Goal: Task Accomplishment & Management: Use online tool/utility

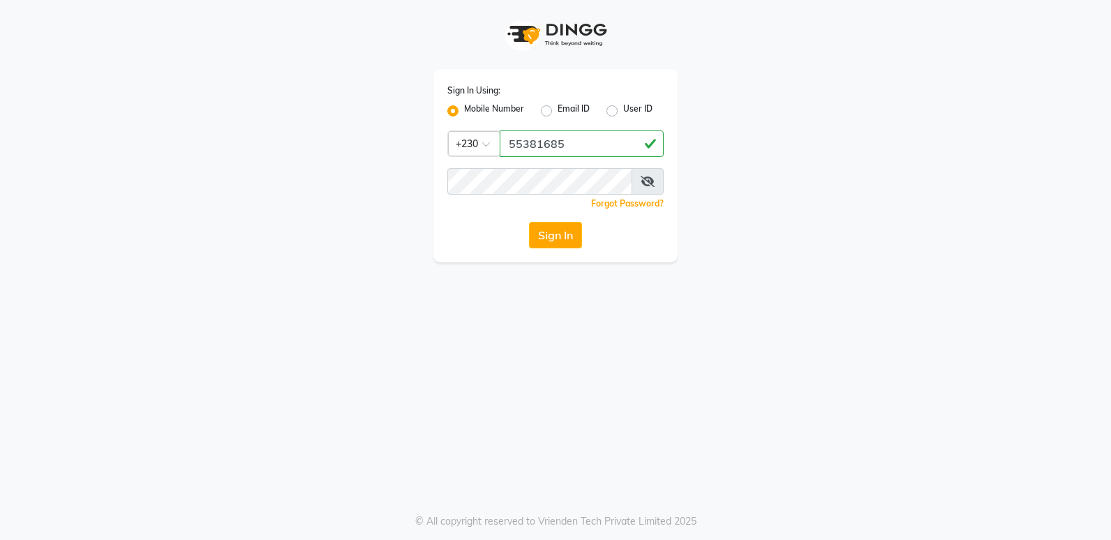
type input "55381685"
click at [570, 236] on button "Sign In" at bounding box center [555, 235] width 53 height 27
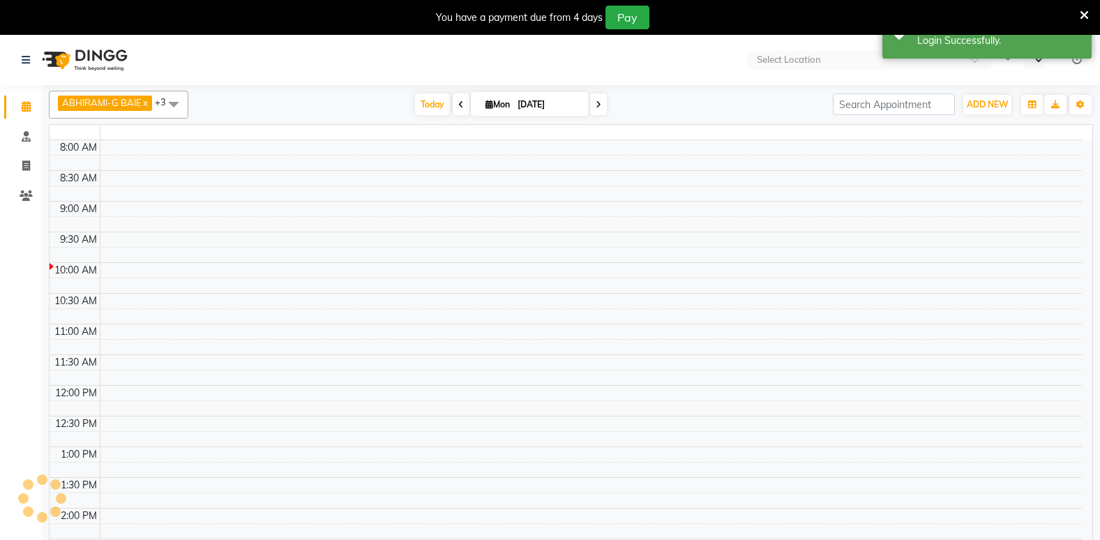
select select "en"
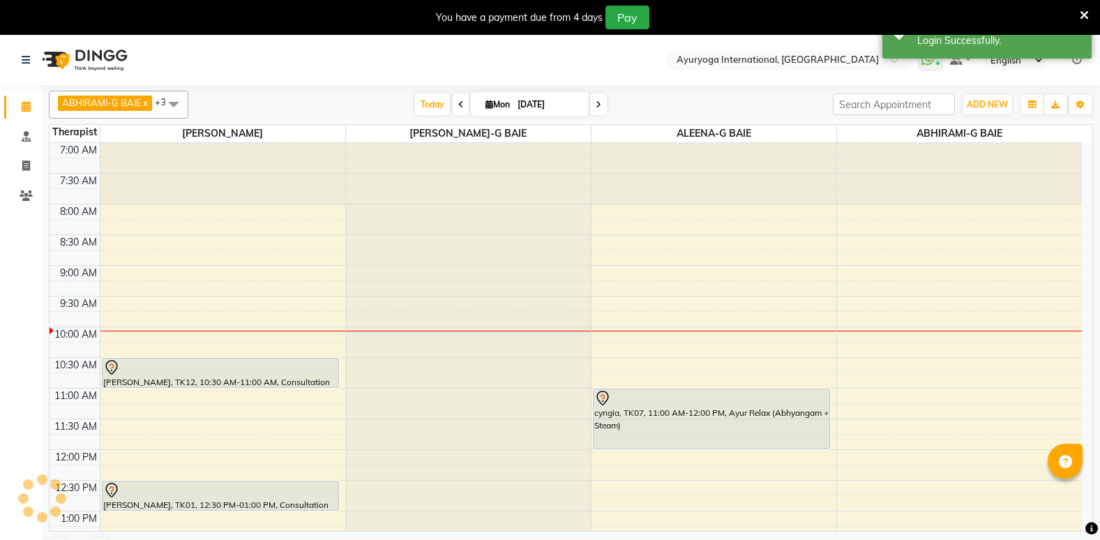
click at [1086, 11] on icon at bounding box center [1084, 15] width 9 height 13
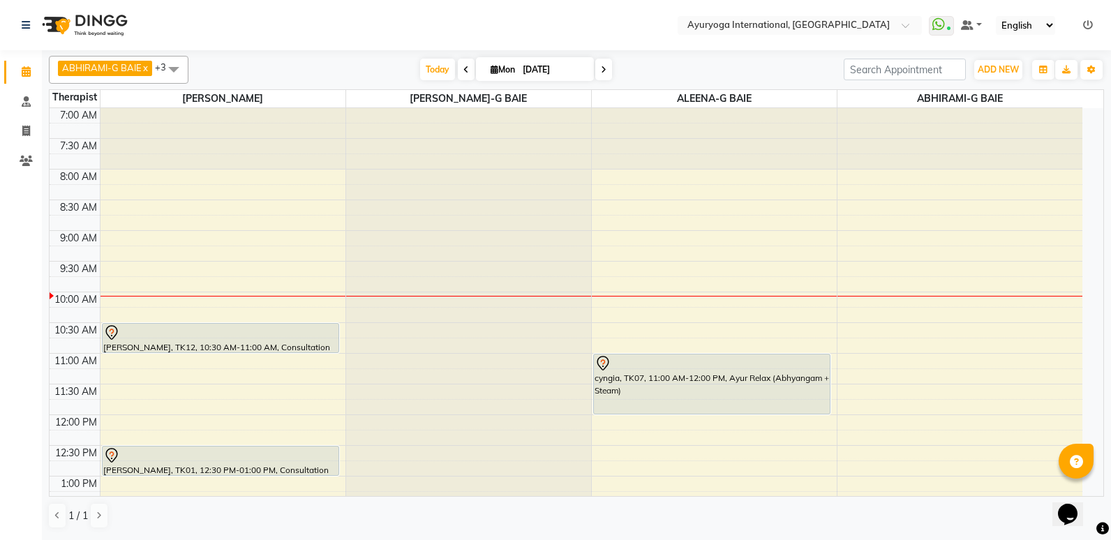
click at [463, 69] on icon at bounding box center [466, 70] width 6 height 8
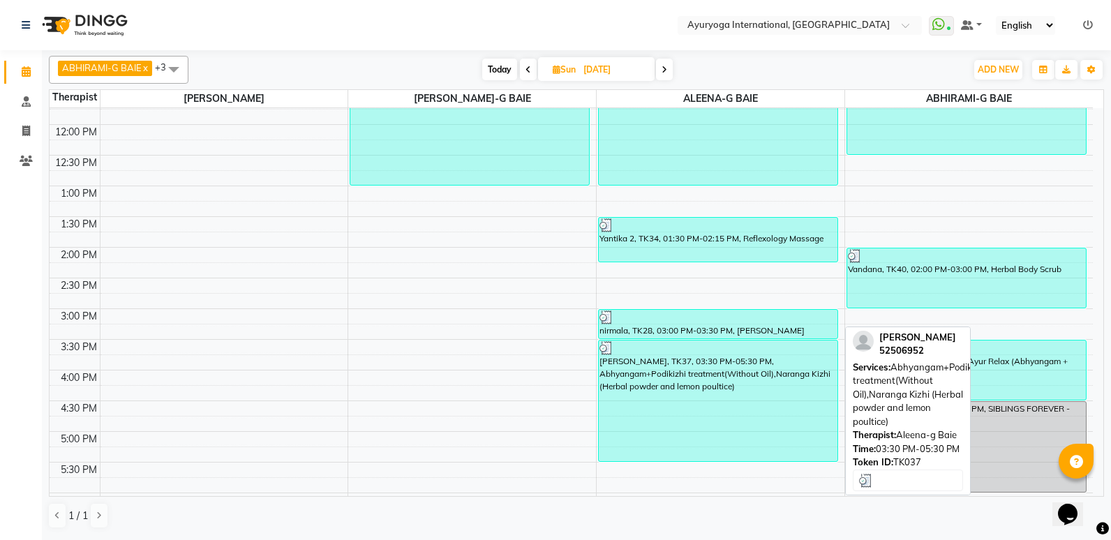
scroll to position [289, 0]
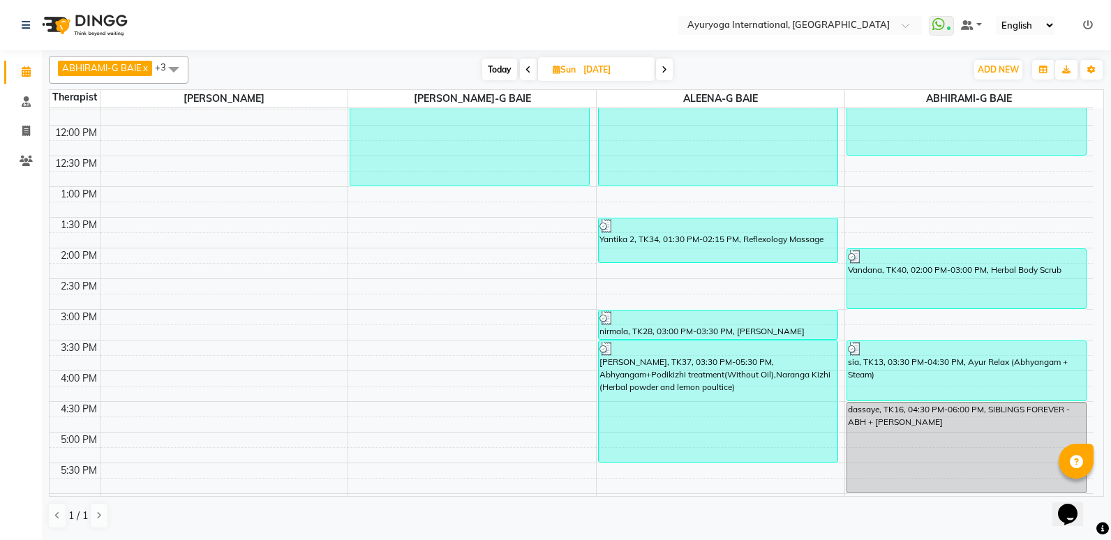
click at [496, 68] on span "Today" at bounding box center [499, 70] width 35 height 22
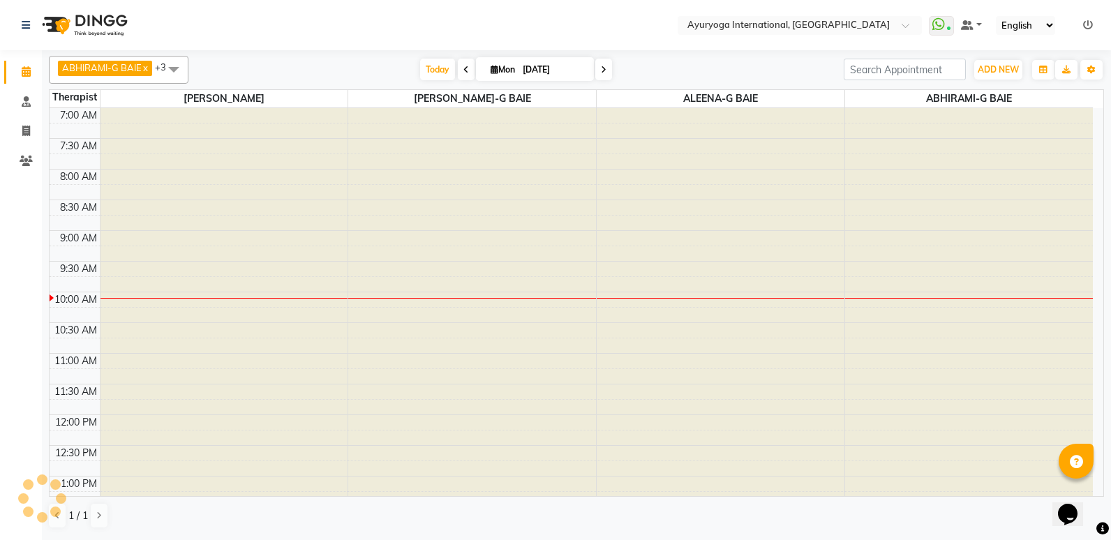
scroll to position [185, 0]
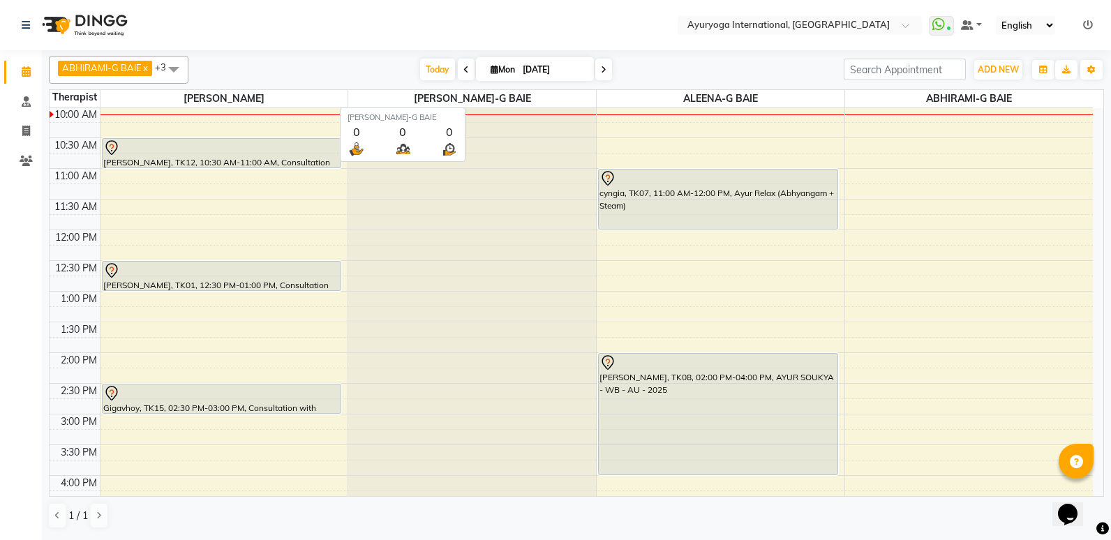
click at [542, 100] on span "[PERSON_NAME]-G BAIE" at bounding box center [472, 98] width 248 height 17
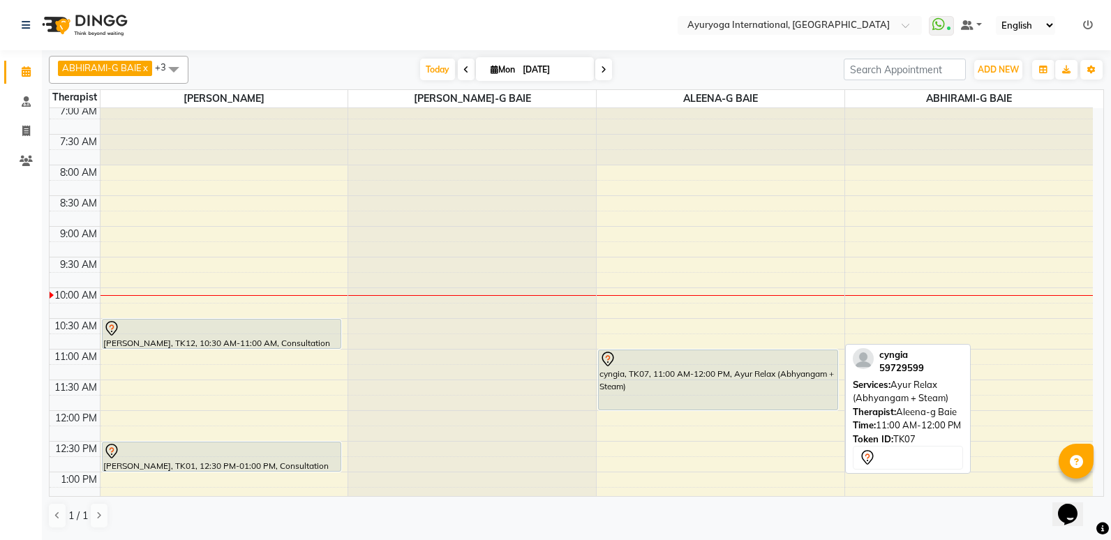
scroll to position [0, 0]
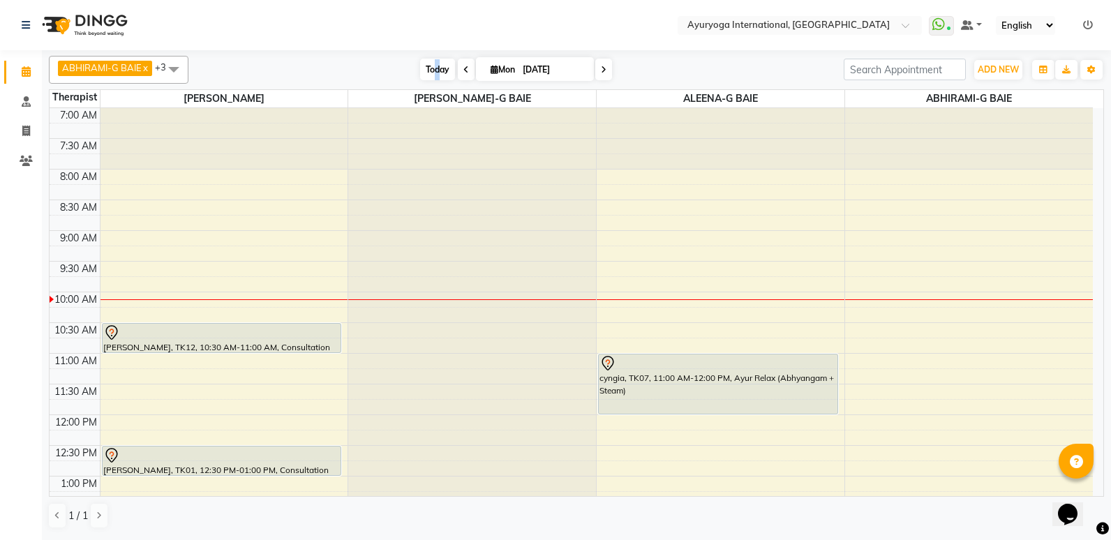
click at [435, 65] on span "Today" at bounding box center [437, 70] width 35 height 22
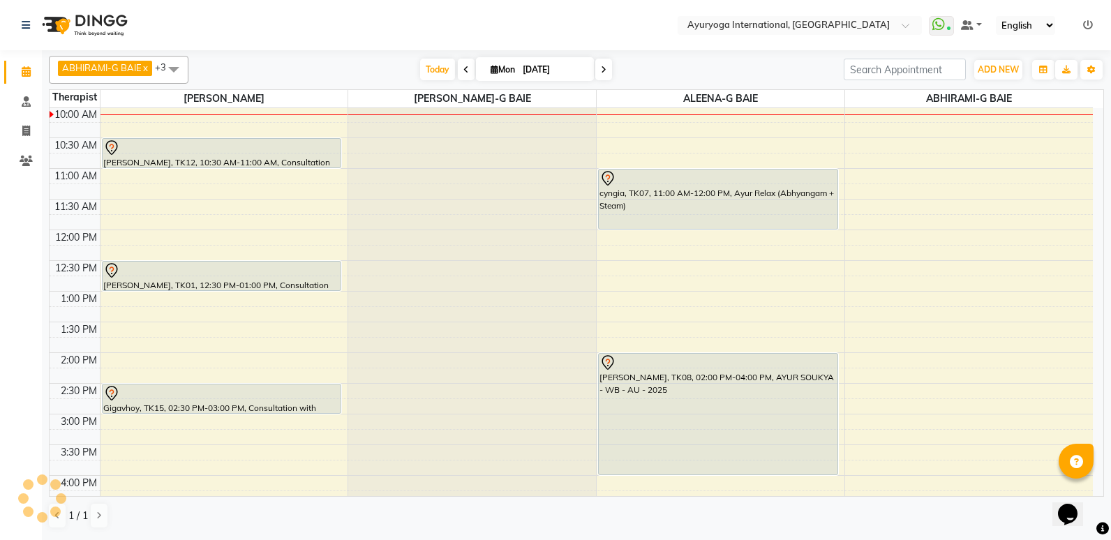
drag, startPoint x: 435, startPoint y: 65, endPoint x: 370, endPoint y: 67, distance: 64.9
click at [370, 67] on div "[DATE] [DATE]" at bounding box center [515, 69] width 641 height 21
click at [442, 71] on span "Today" at bounding box center [437, 70] width 35 height 22
click at [604, 75] on span at bounding box center [603, 70] width 17 height 22
type input "02-09-2025"
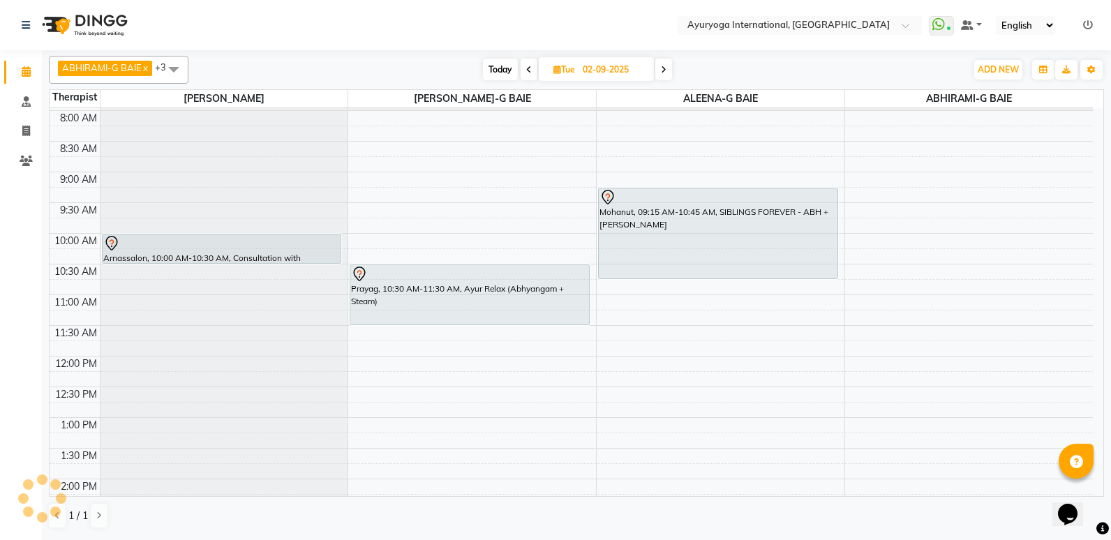
scroll to position [0, 0]
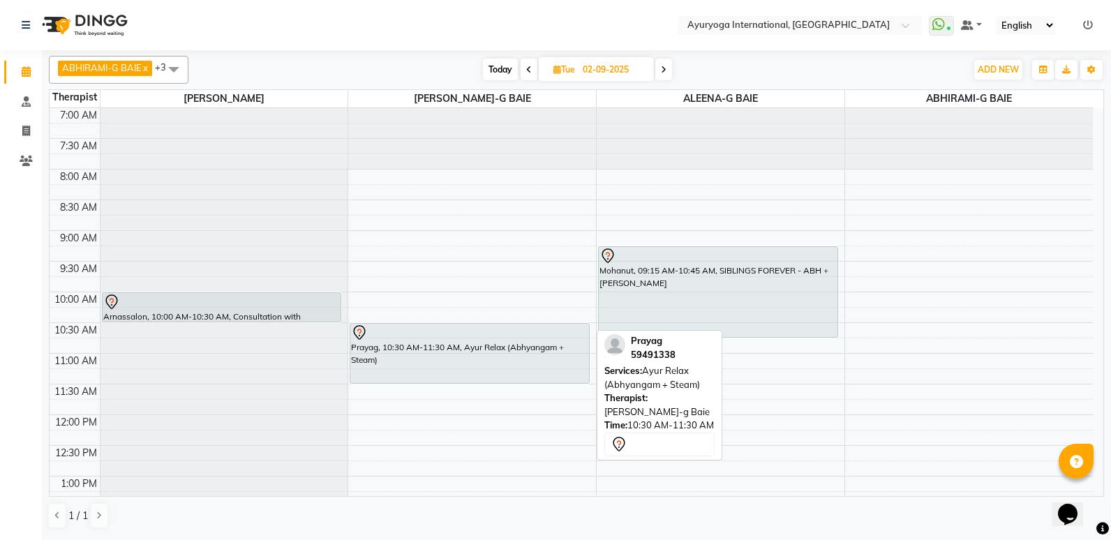
click at [492, 354] on div "Prayag, 10:30 AM-11:30 AM, Ayur Relax (Abhyangam + Steam)" at bounding box center [469, 353] width 239 height 59
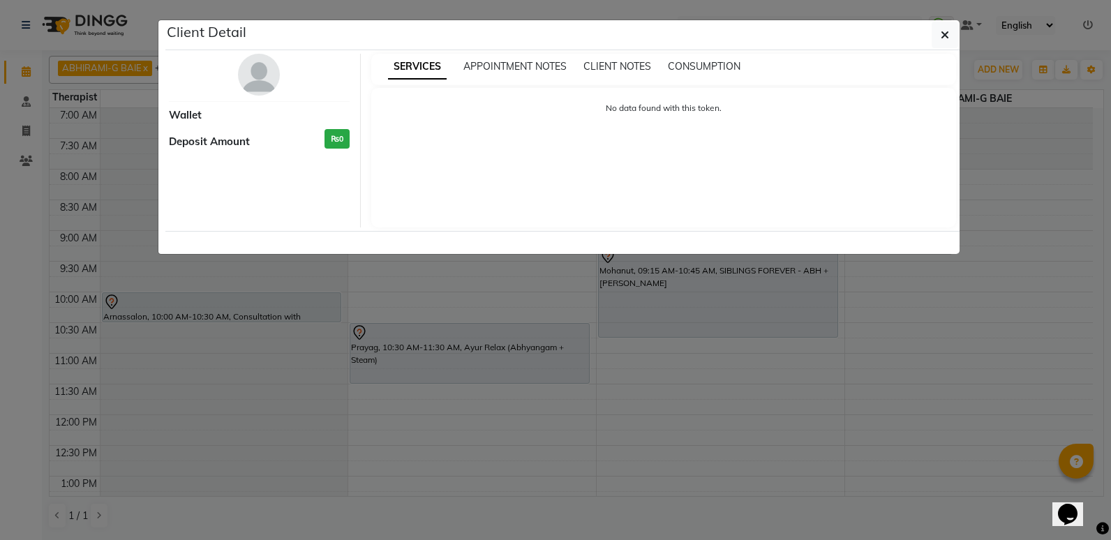
select select "7"
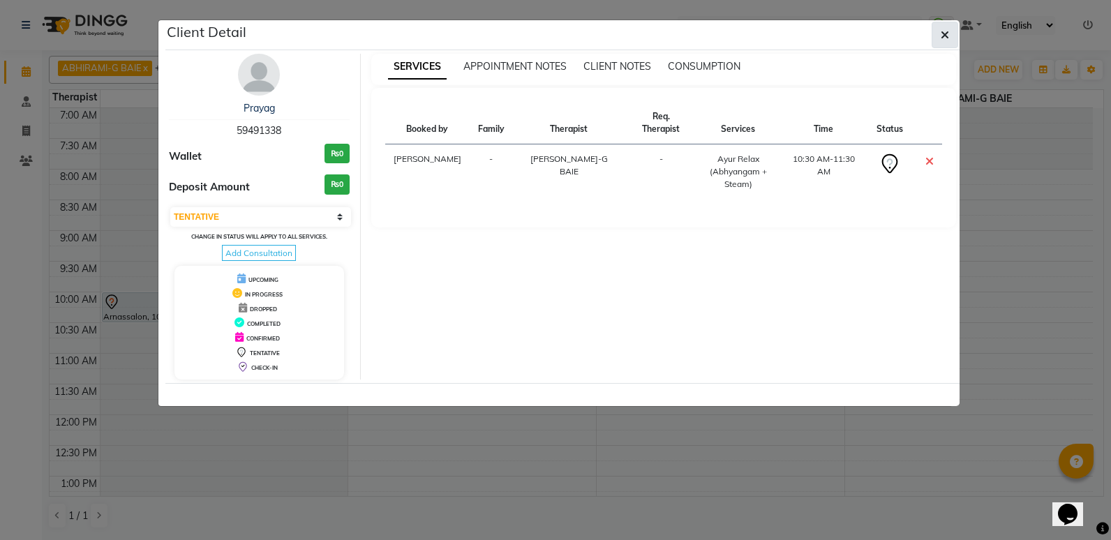
click at [943, 31] on icon "button" at bounding box center [944, 34] width 8 height 11
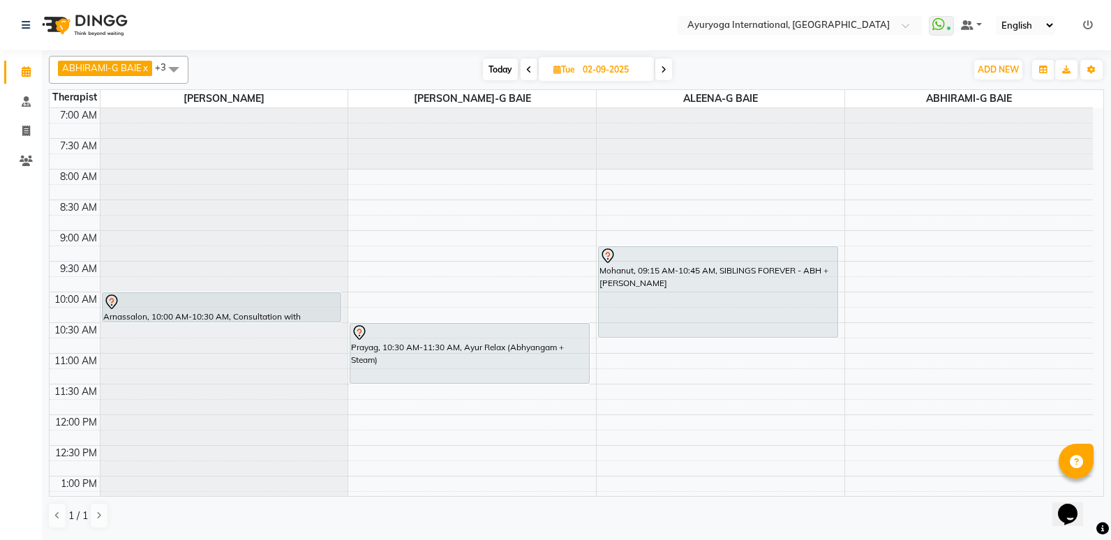
click at [665, 75] on span at bounding box center [663, 70] width 17 height 22
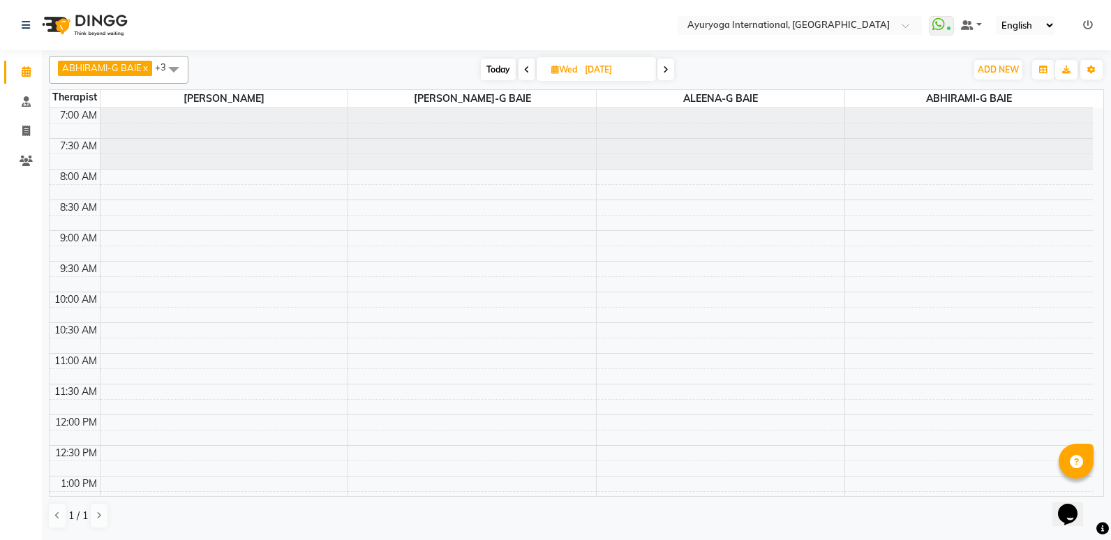
click at [662, 79] on span at bounding box center [665, 70] width 17 height 22
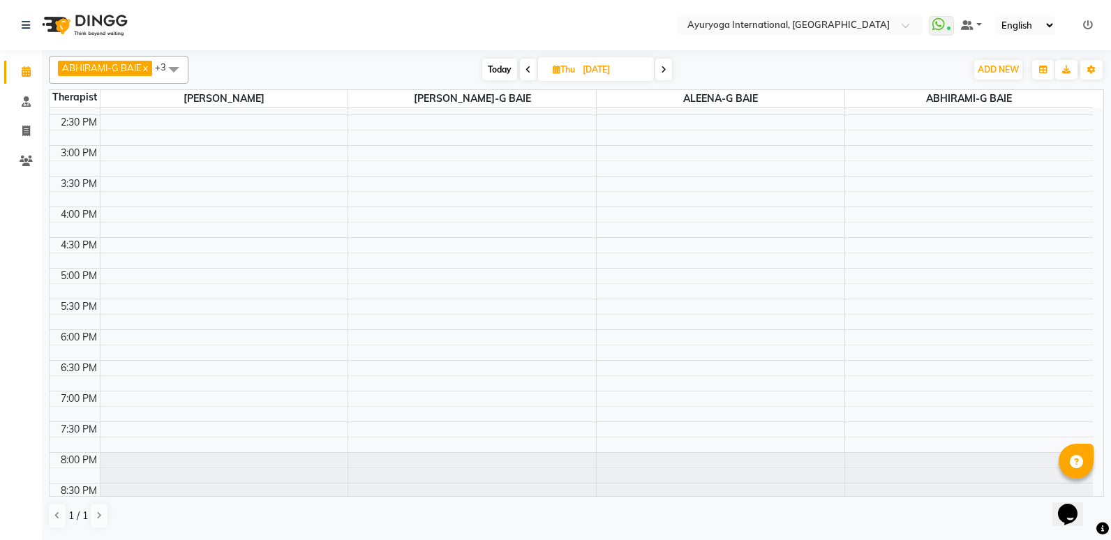
scroll to position [471, 0]
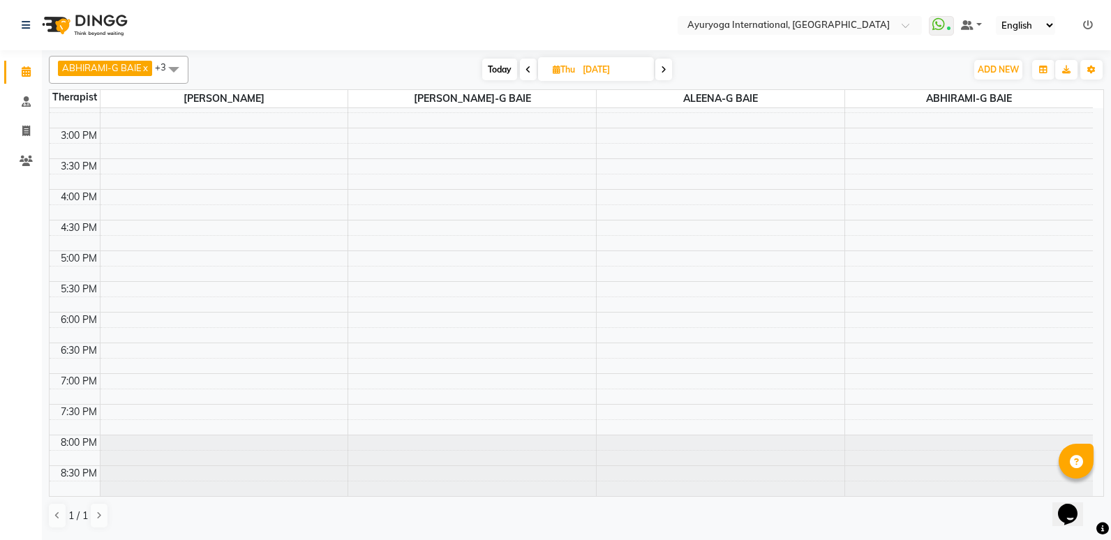
click at [661, 68] on span at bounding box center [663, 70] width 17 height 22
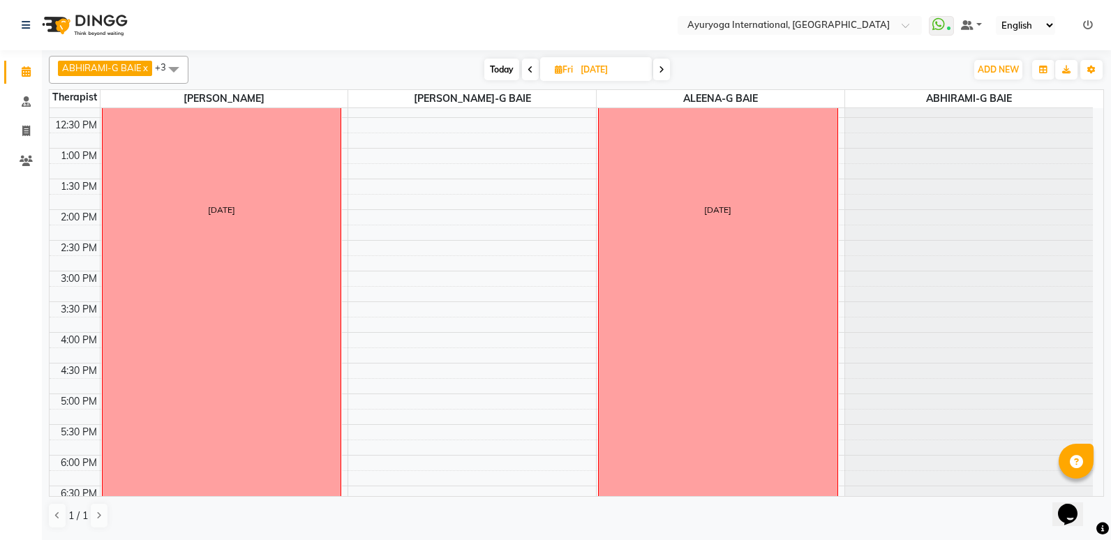
scroll to position [349, 0]
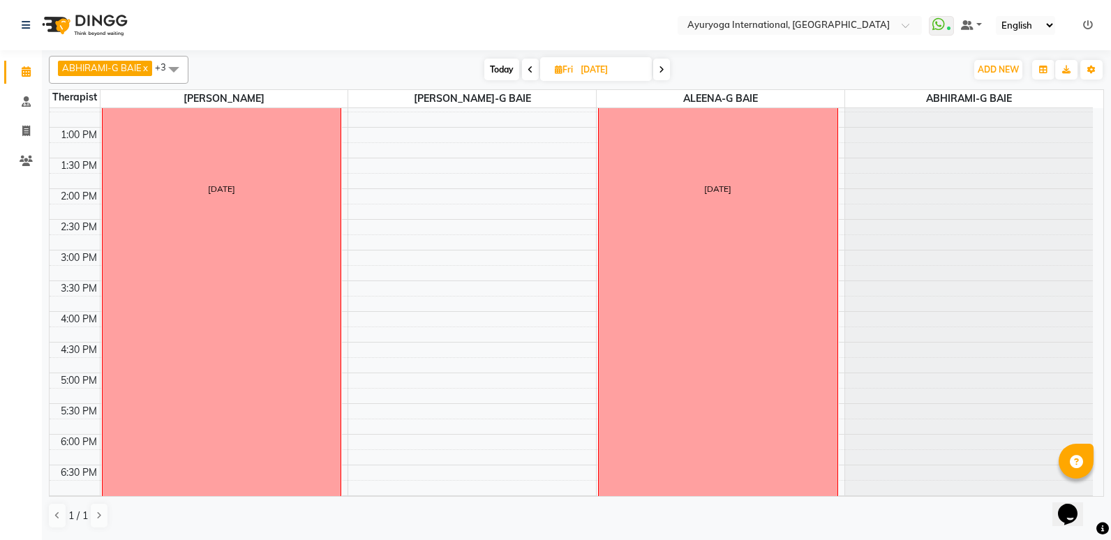
click at [665, 75] on span at bounding box center [661, 70] width 17 height 22
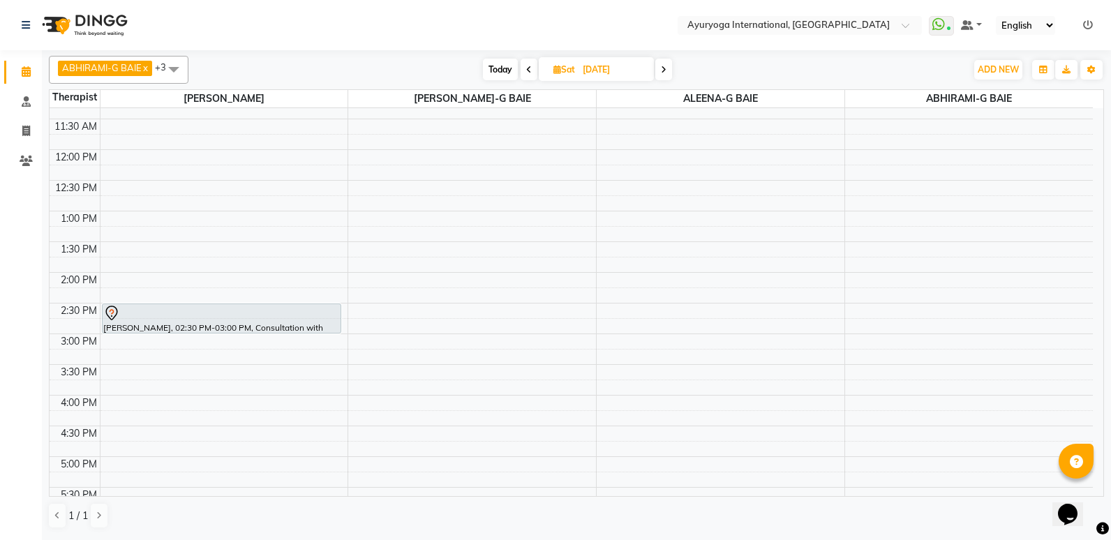
scroll to position [471, 0]
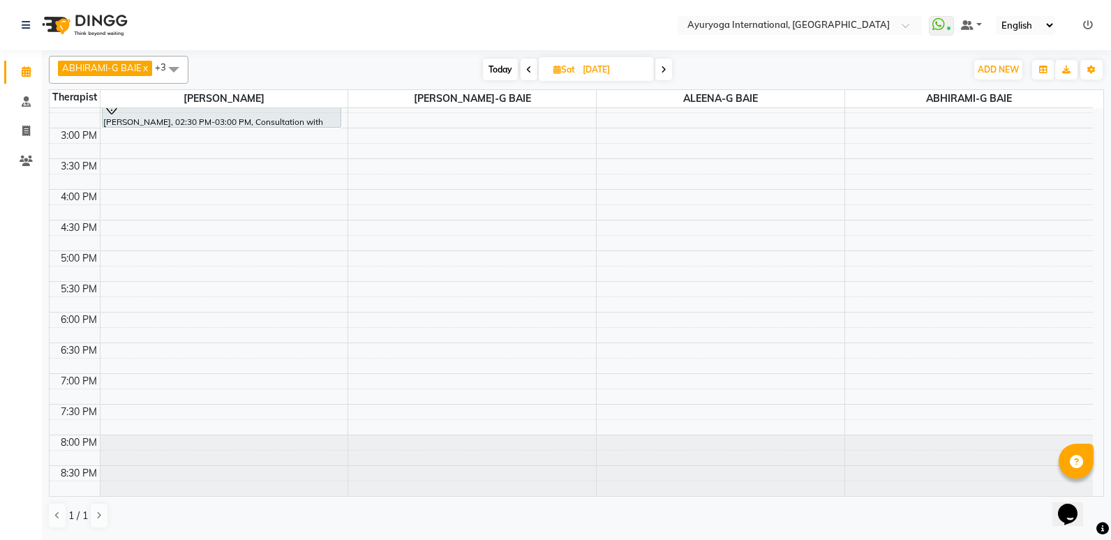
click at [670, 64] on span at bounding box center [663, 70] width 17 height 22
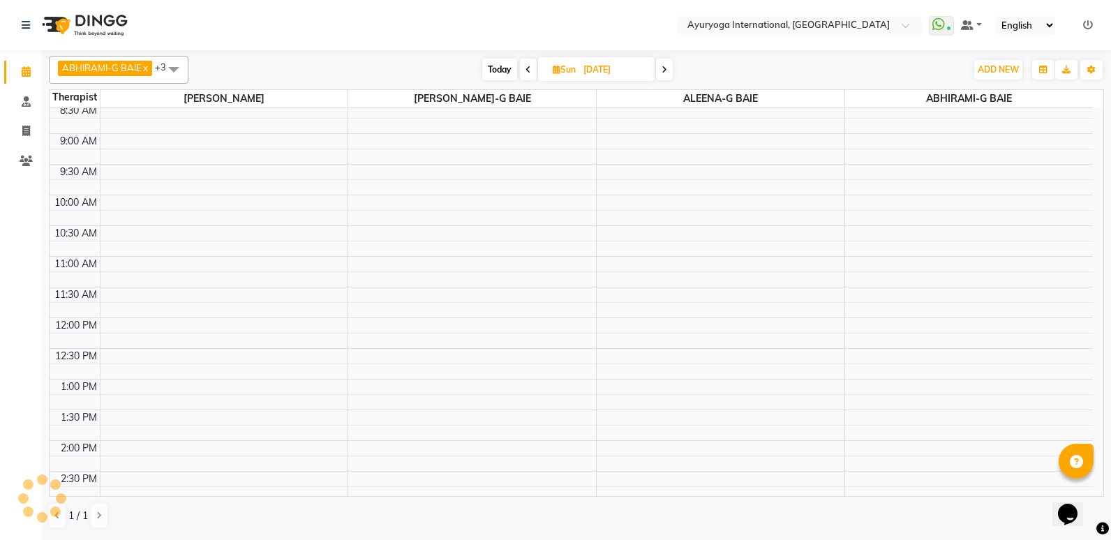
scroll to position [0, 0]
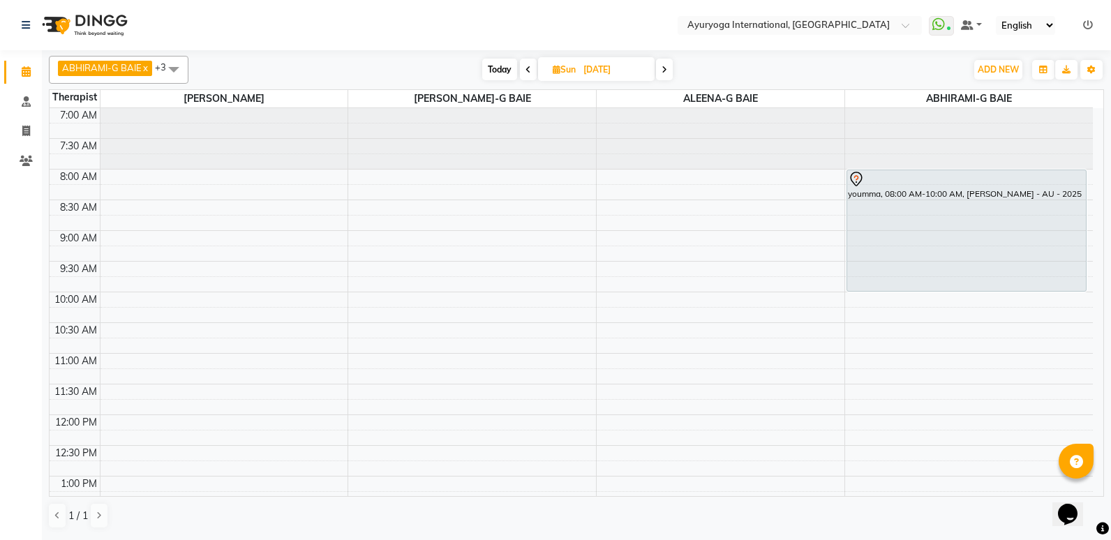
click at [506, 74] on span "Today" at bounding box center [499, 70] width 35 height 22
type input "[DATE]"
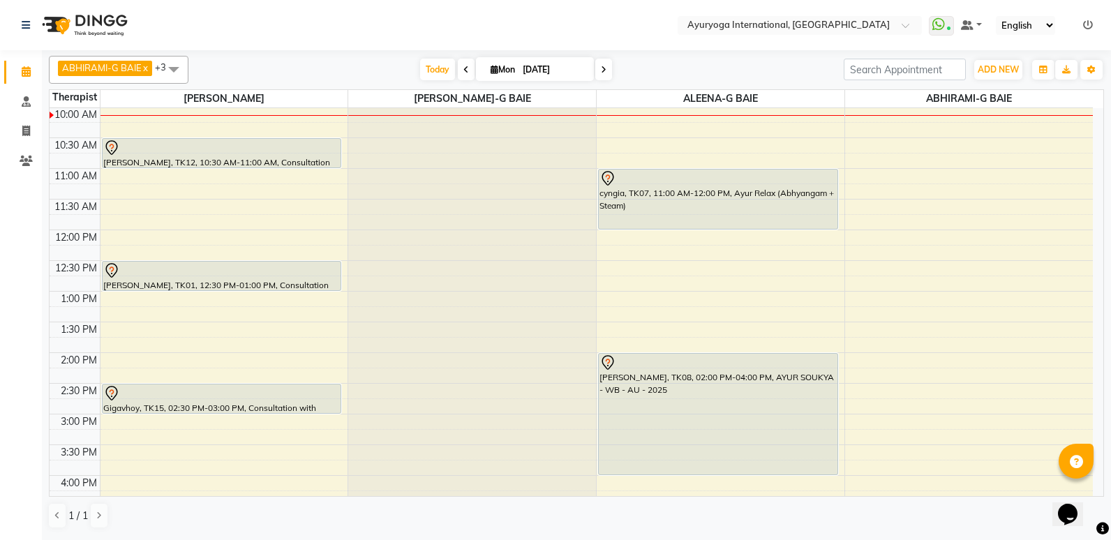
click at [556, 74] on input "[DATE]" at bounding box center [553, 69] width 70 height 21
select select "9"
select select "2025"
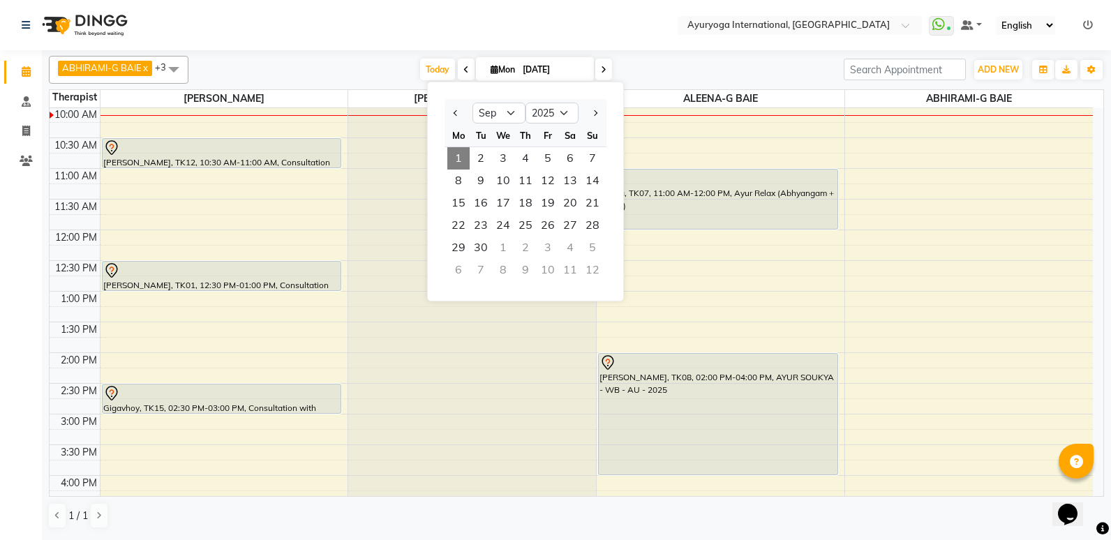
click at [464, 269] on div "6" at bounding box center [458, 270] width 22 height 22
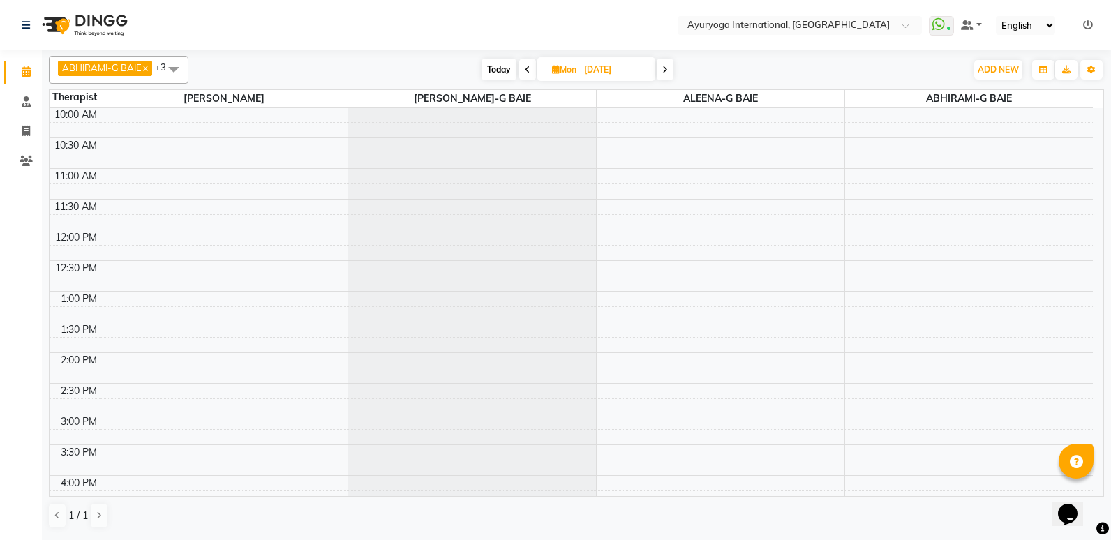
click at [527, 73] on icon at bounding box center [528, 70] width 6 height 8
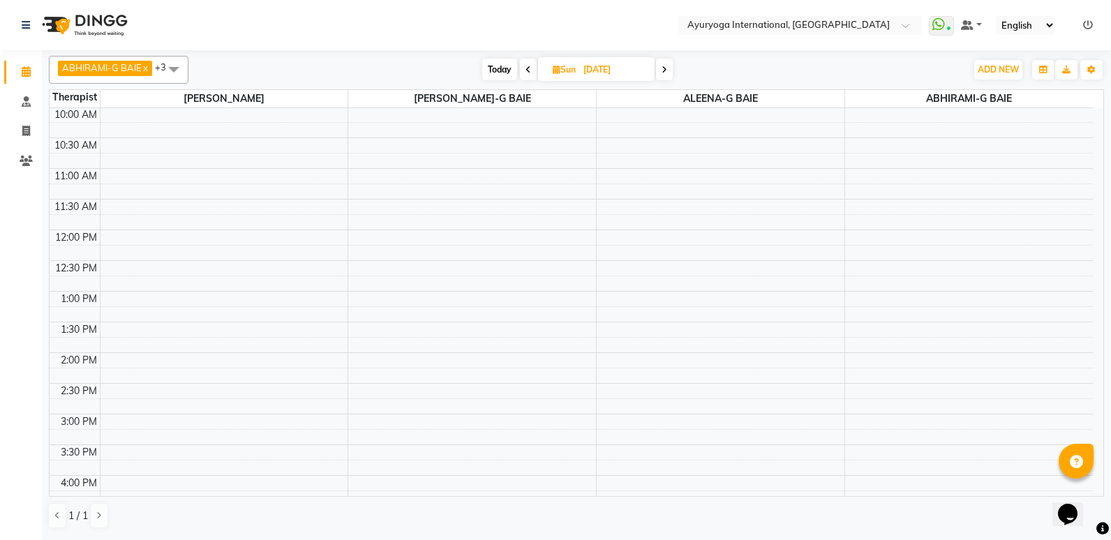
click at [493, 72] on span "Today" at bounding box center [499, 70] width 35 height 22
type input "[DATE]"
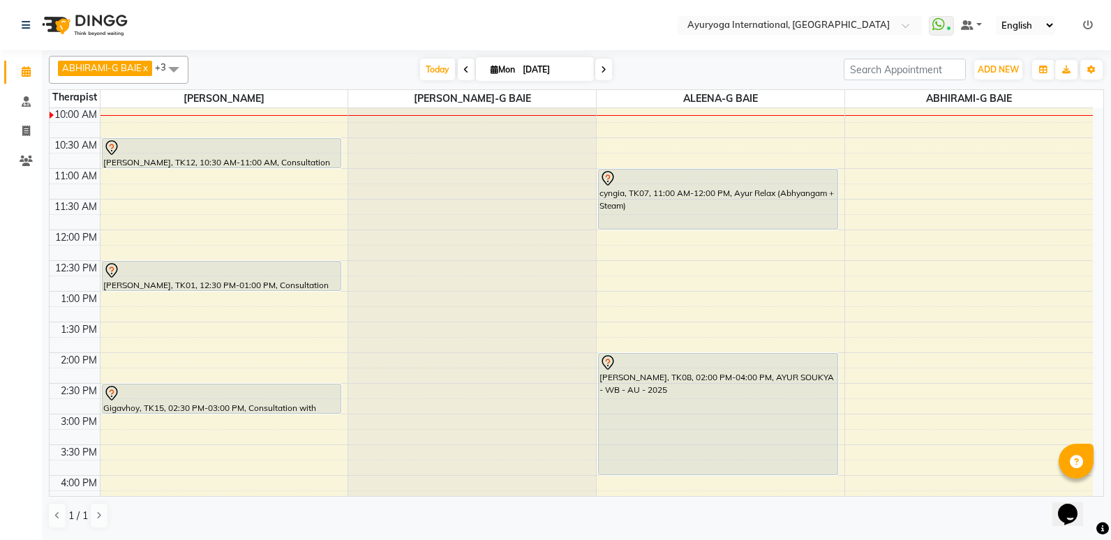
click at [542, 66] on input "[DATE]" at bounding box center [553, 69] width 70 height 21
select select "9"
select select "2025"
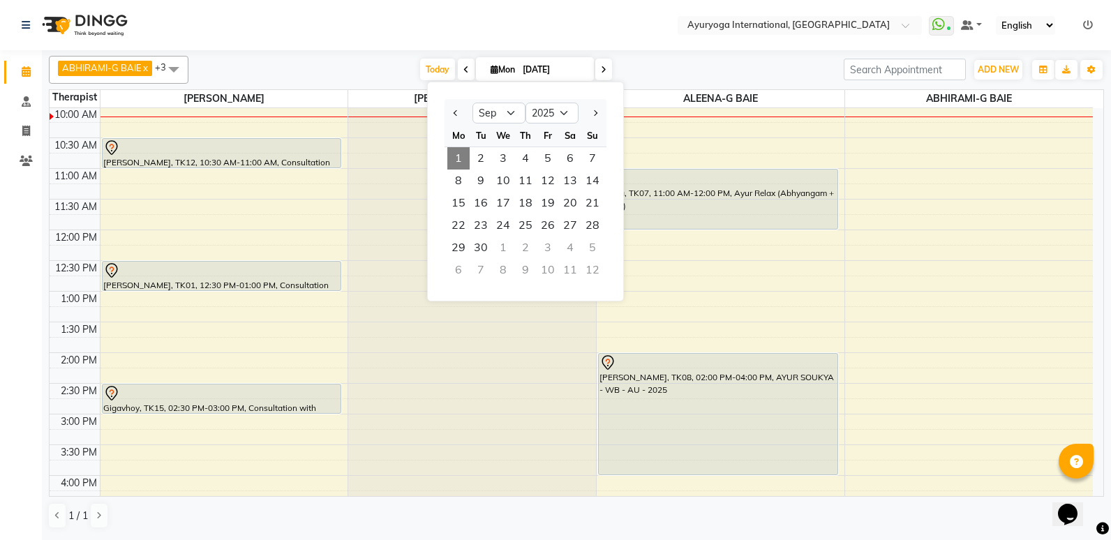
click at [589, 254] on div "5" at bounding box center [592, 247] width 22 height 22
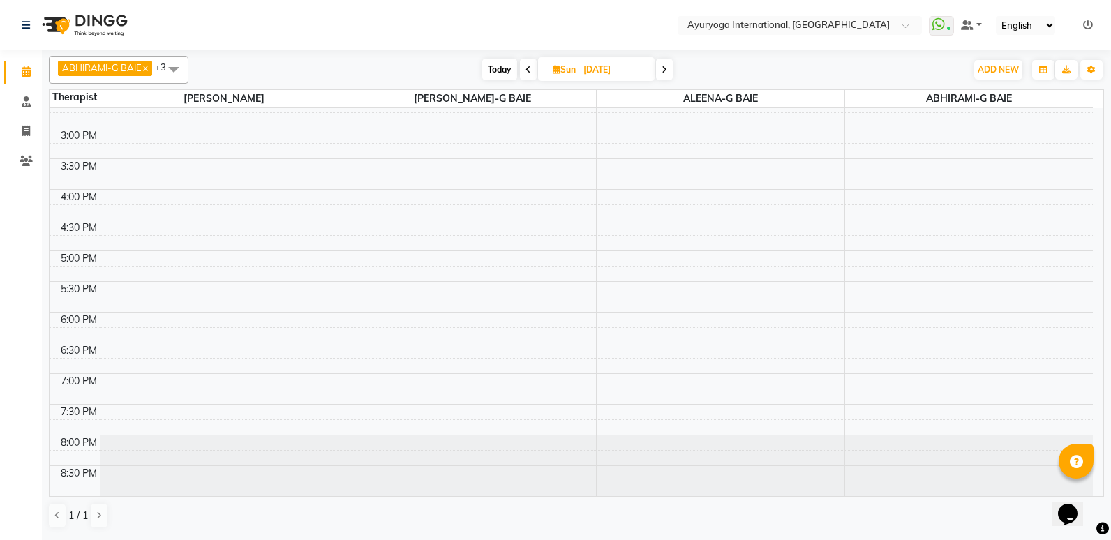
click at [495, 68] on span "Today" at bounding box center [499, 70] width 35 height 22
type input "[DATE]"
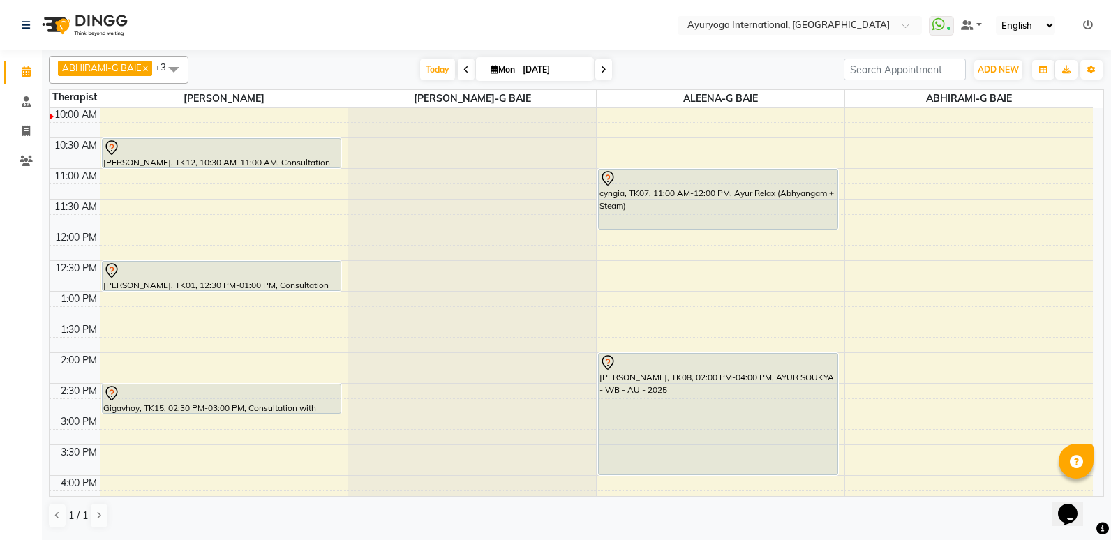
click at [533, 73] on input "[DATE]" at bounding box center [553, 69] width 70 height 21
select select "9"
select select "2025"
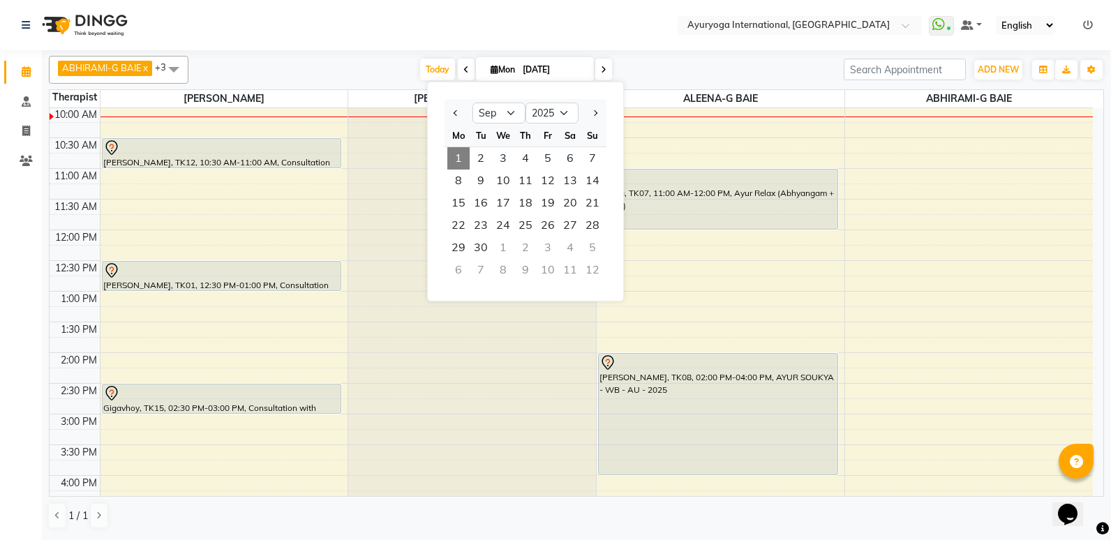
click at [458, 67] on span at bounding box center [466, 70] width 17 height 22
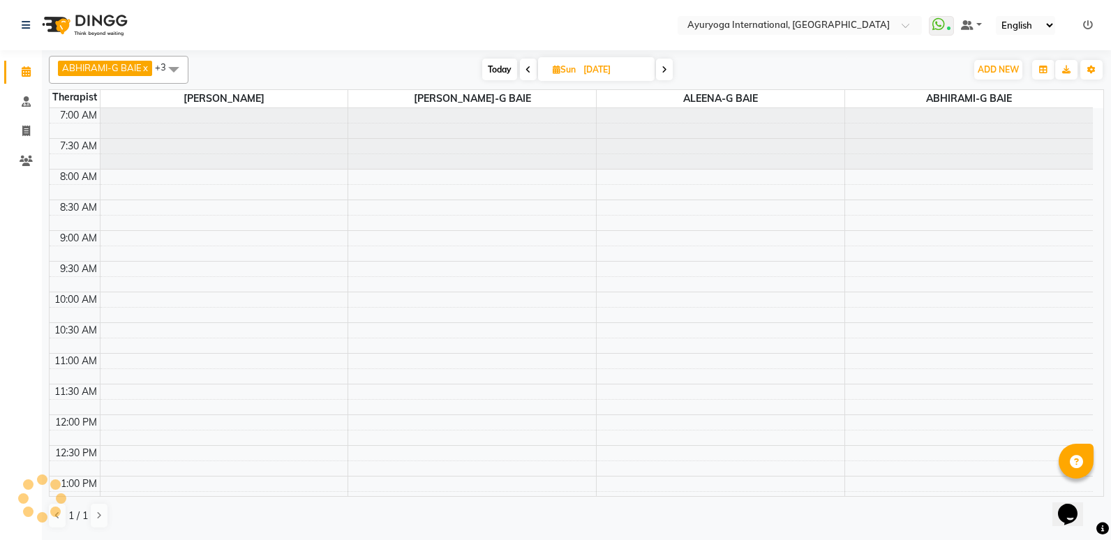
scroll to position [185, 0]
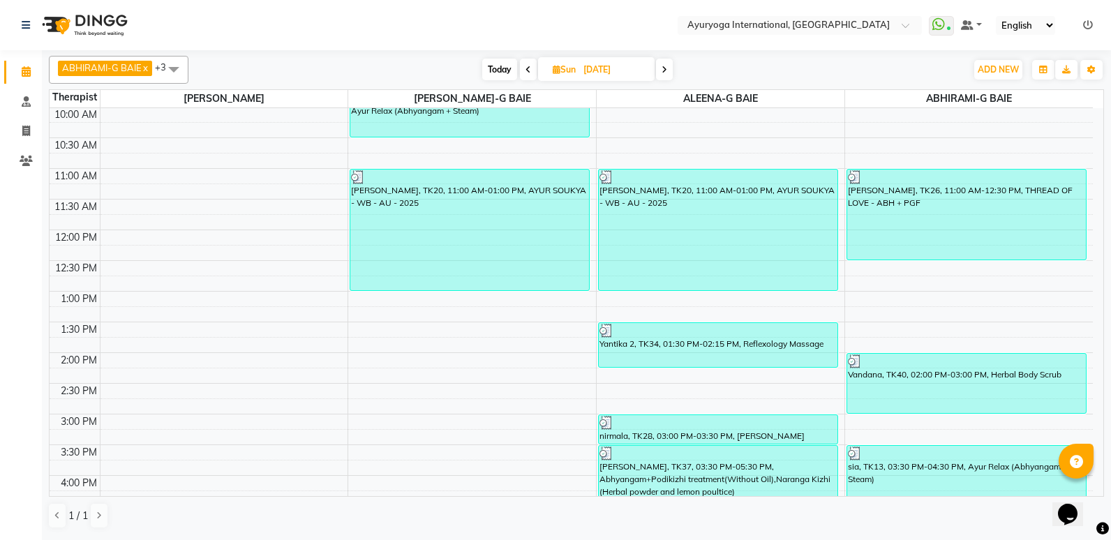
click at [521, 68] on span at bounding box center [528, 70] width 17 height 22
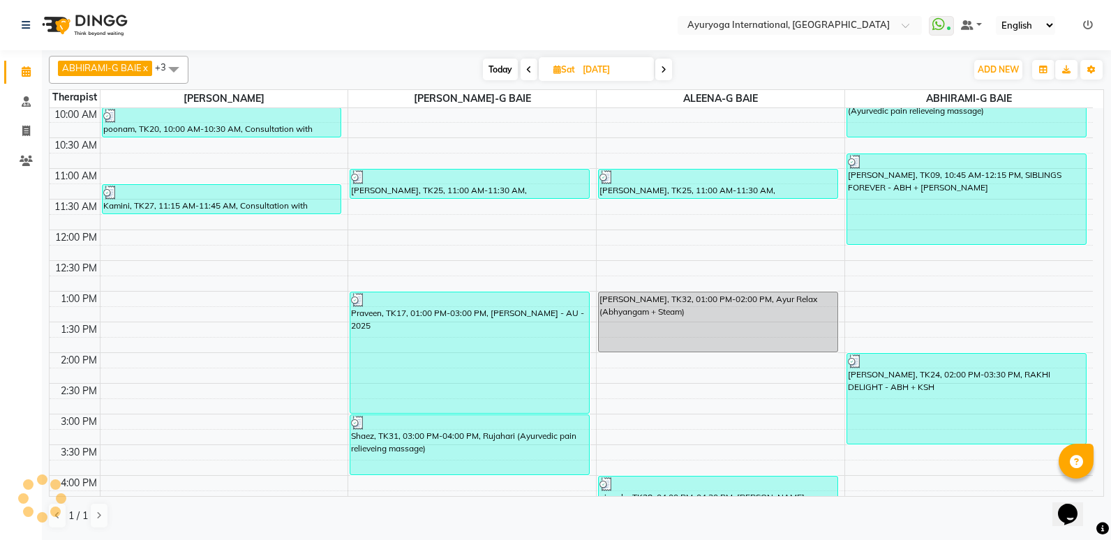
click at [509, 68] on span "Today" at bounding box center [500, 70] width 35 height 22
type input "[DATE]"
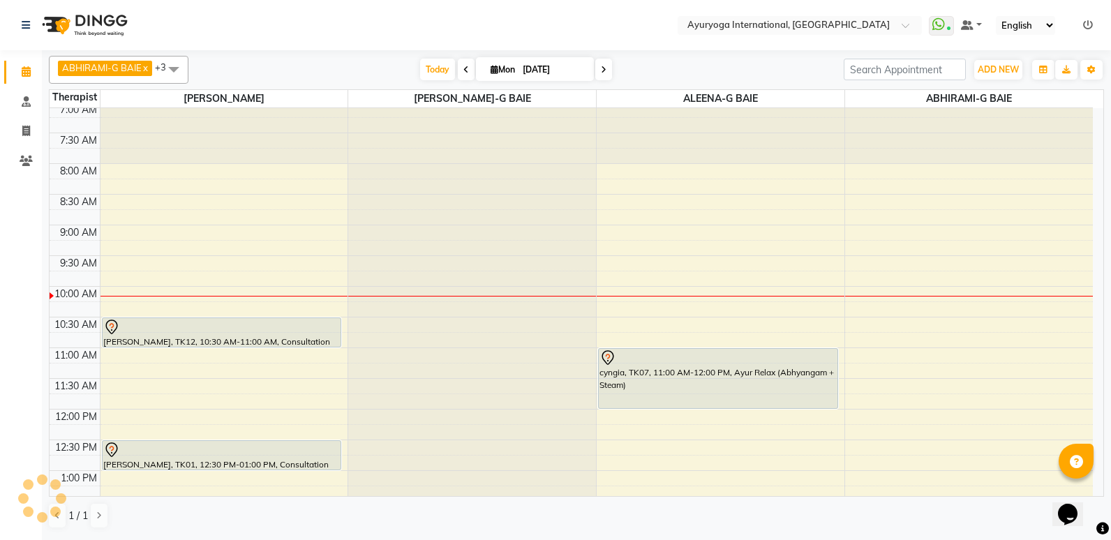
scroll to position [0, 0]
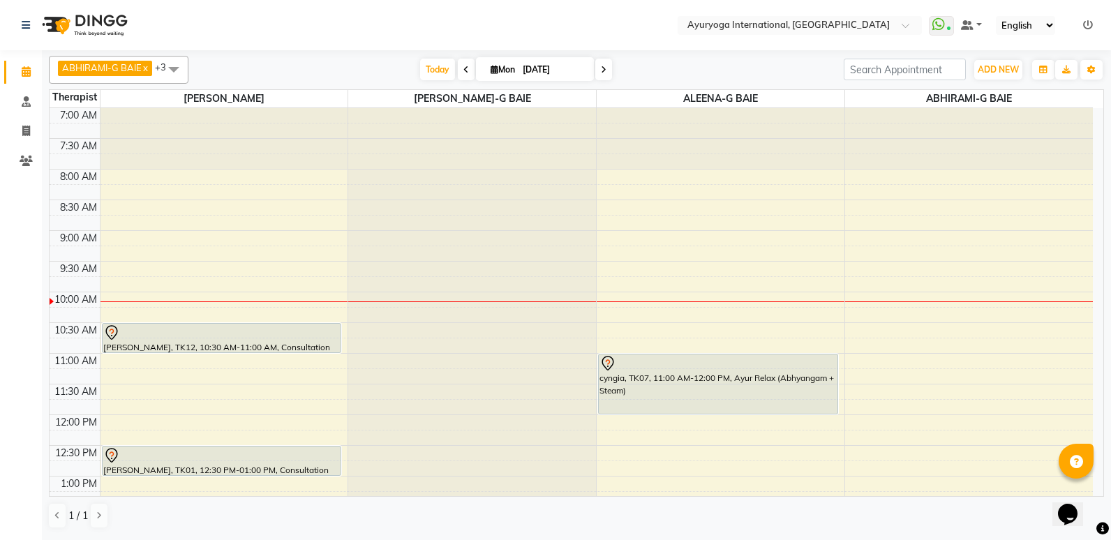
click at [542, 68] on input "[DATE]" at bounding box center [553, 69] width 70 height 21
select select "9"
select select "2025"
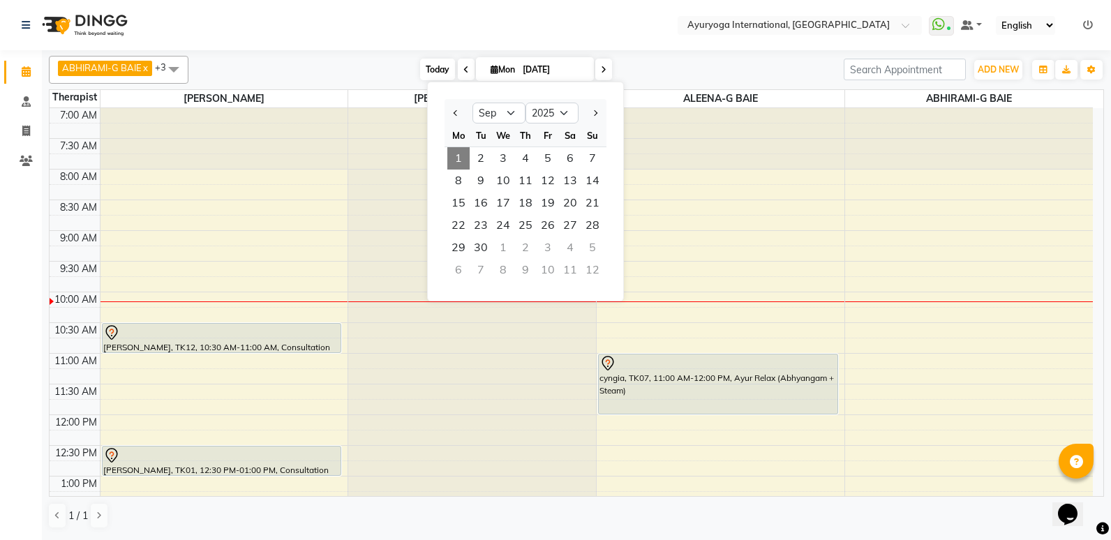
click at [421, 72] on span "Today" at bounding box center [437, 70] width 35 height 22
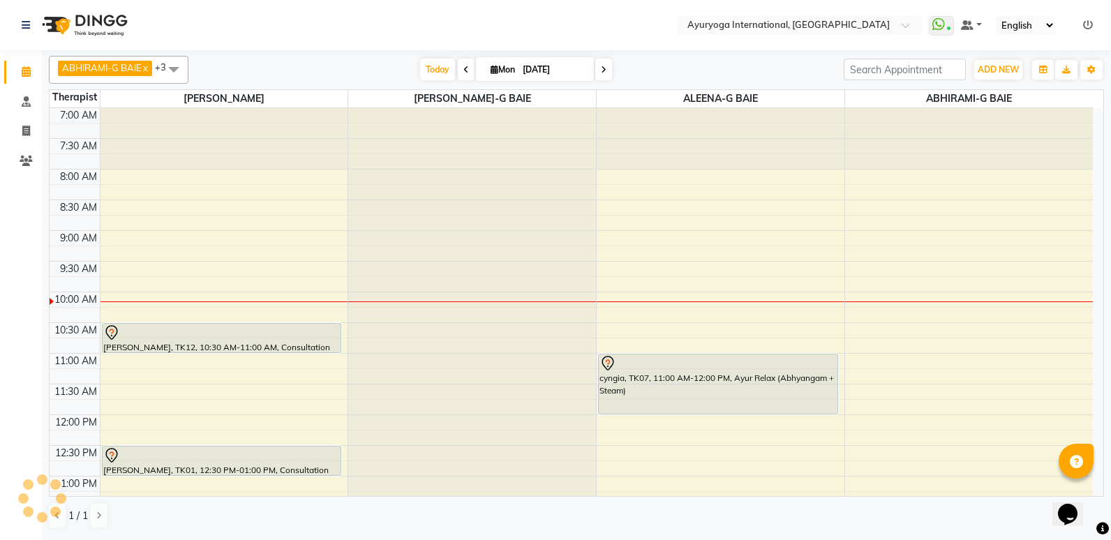
scroll to position [185, 0]
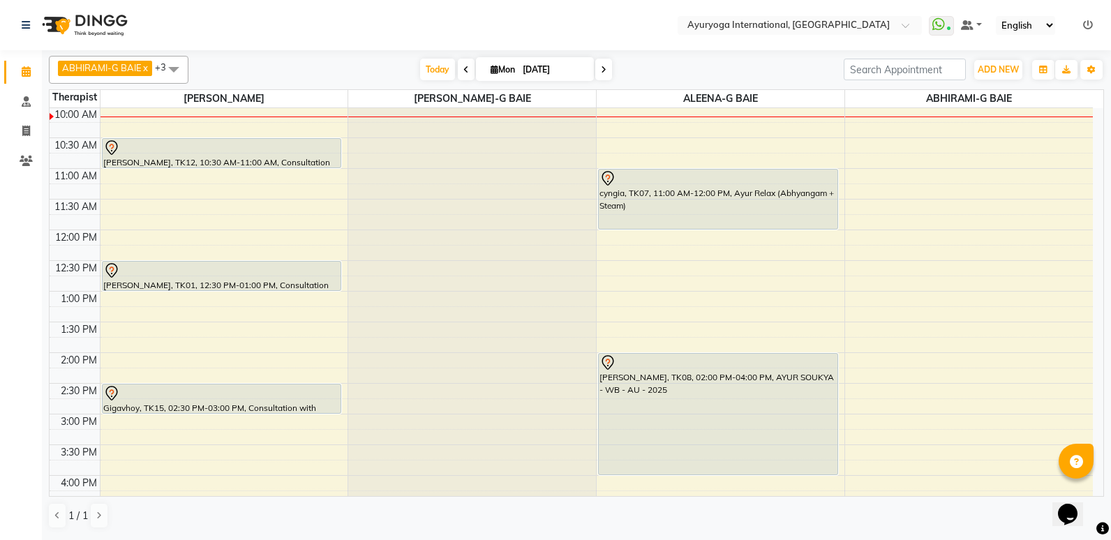
click at [548, 70] on input "[DATE]" at bounding box center [553, 69] width 70 height 21
select select "9"
select select "2025"
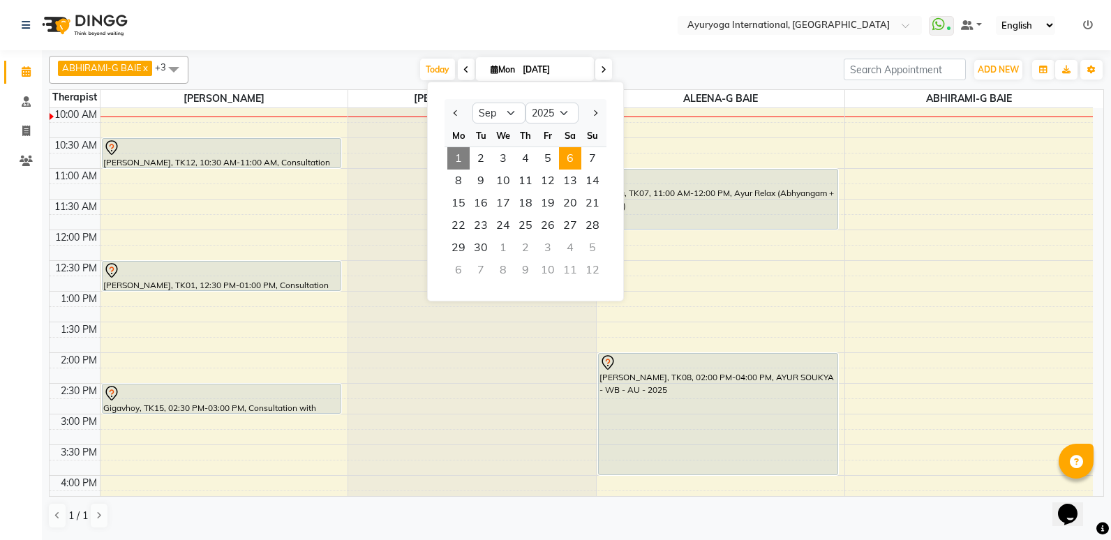
click at [579, 160] on span "6" at bounding box center [570, 158] width 22 height 22
type input "[DATE]"
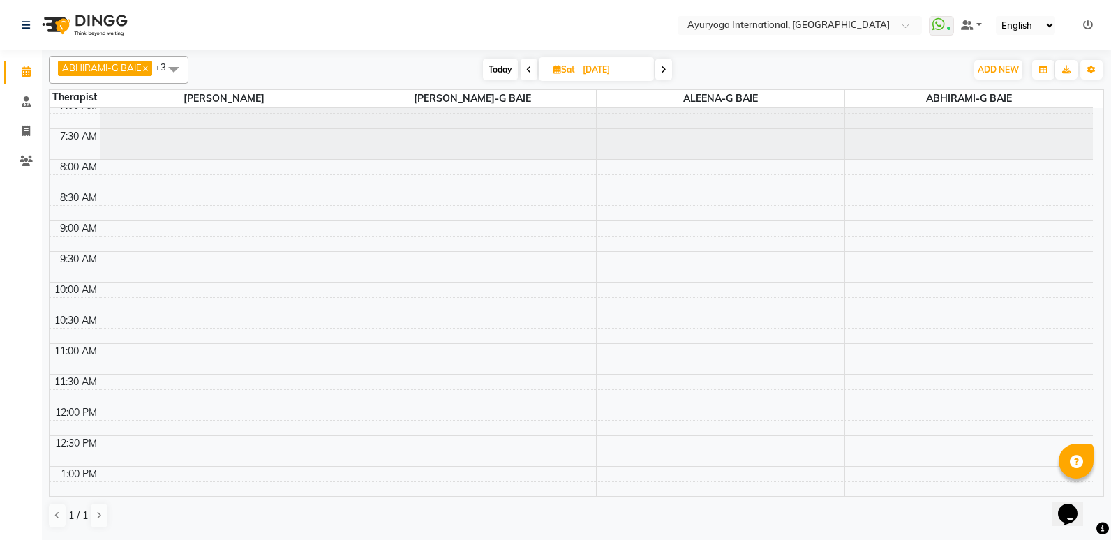
scroll to position [0, 0]
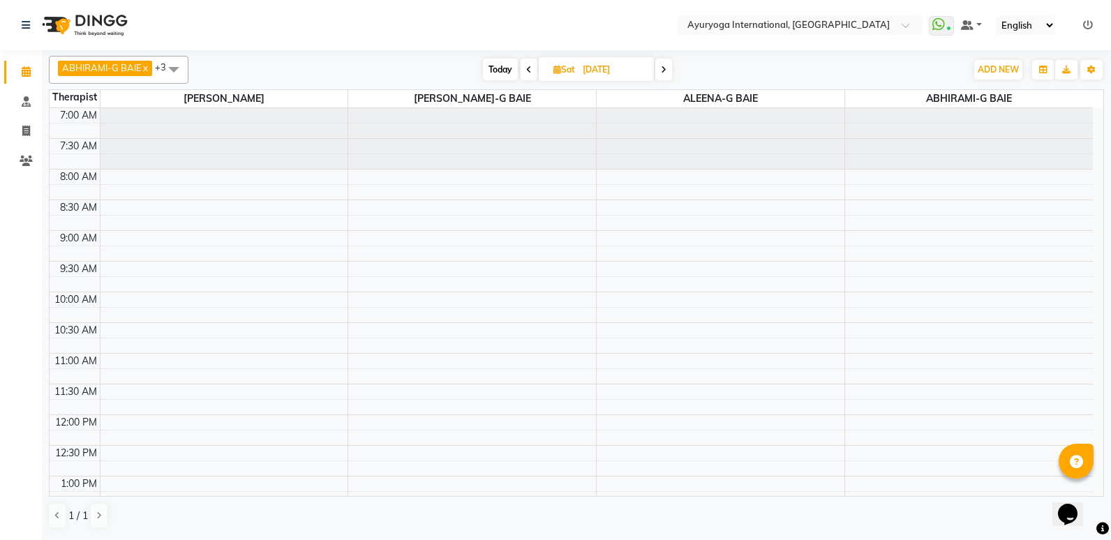
click at [561, 62] on span "[DATE]" at bounding box center [596, 69] width 115 height 24
click at [578, 62] on span "[DATE]" at bounding box center [596, 69] width 115 height 24
click at [582, 71] on input "[DATE]" at bounding box center [613, 69] width 70 height 21
select select "9"
select select "2025"
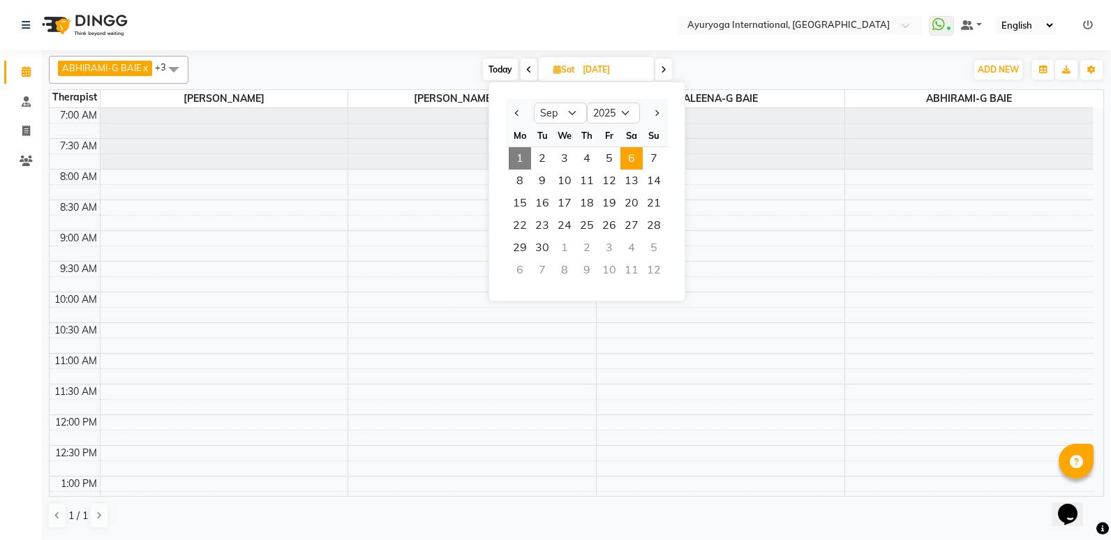
click at [499, 57] on div "ABHIRAMI-G BAIE x ALEENA-G BAIE x [PERSON_NAME]-G BAIE x [PERSON_NAME] THAIKKAD…" at bounding box center [576, 70] width 1055 height 28
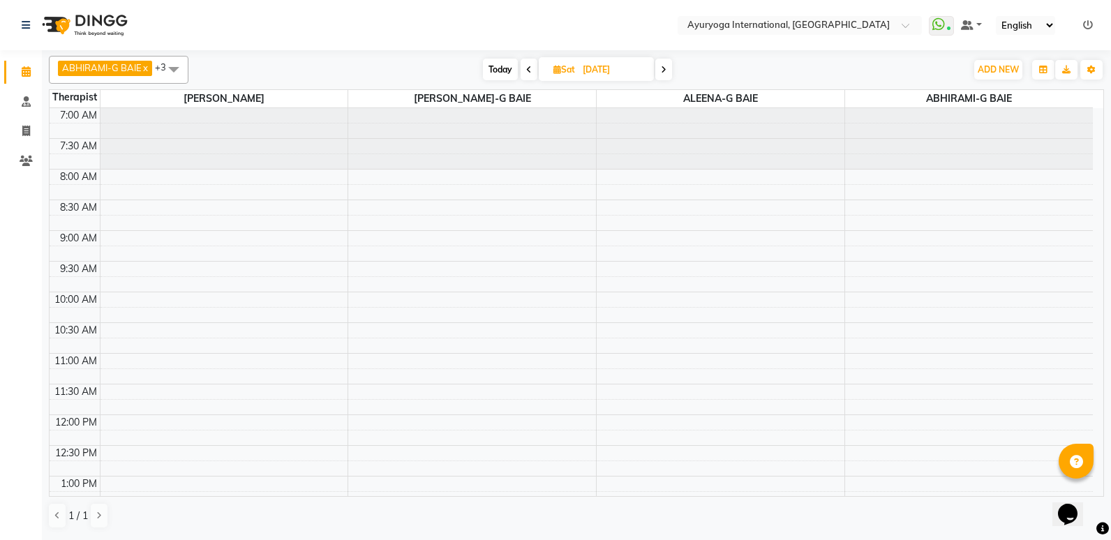
click at [504, 60] on span "Today" at bounding box center [500, 70] width 35 height 22
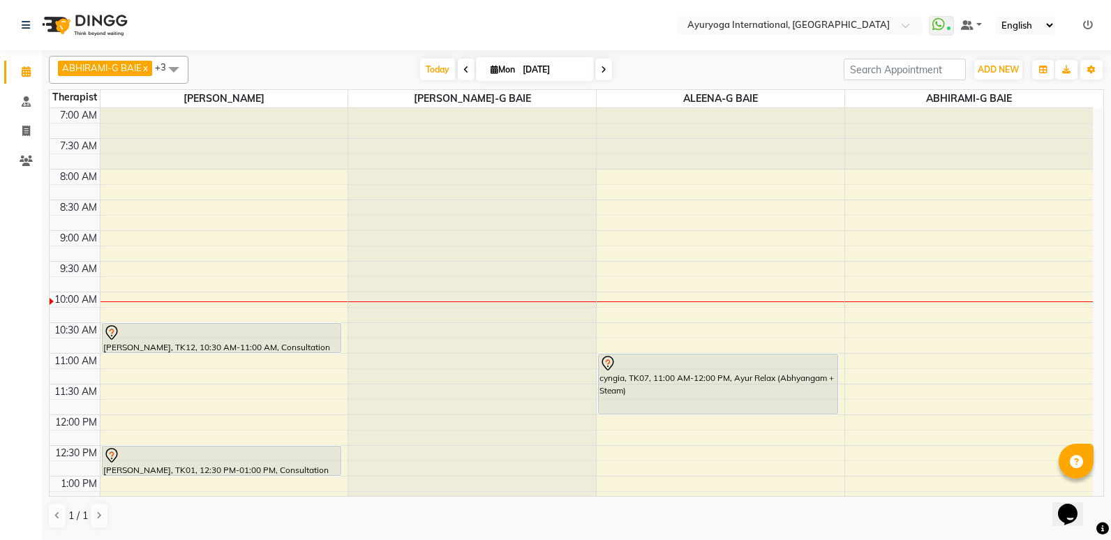
scroll to position [419, 0]
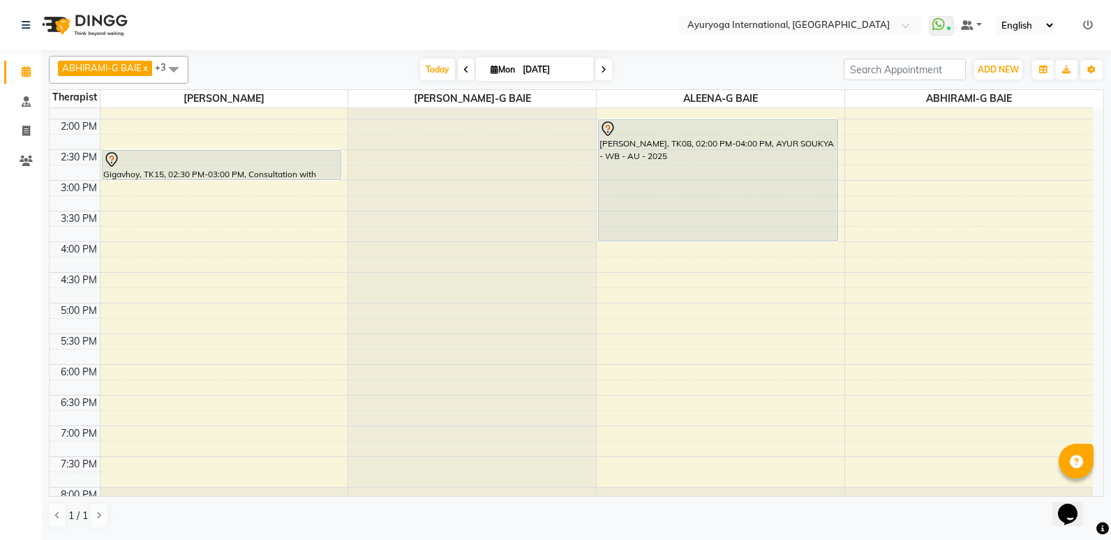
click at [602, 66] on icon at bounding box center [604, 70] width 6 height 8
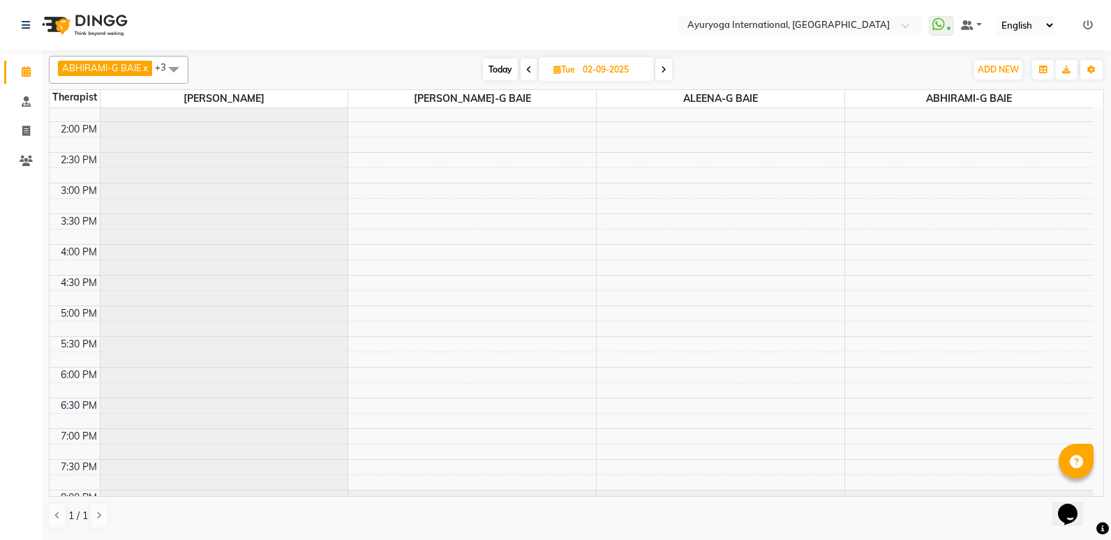
scroll to position [471, 0]
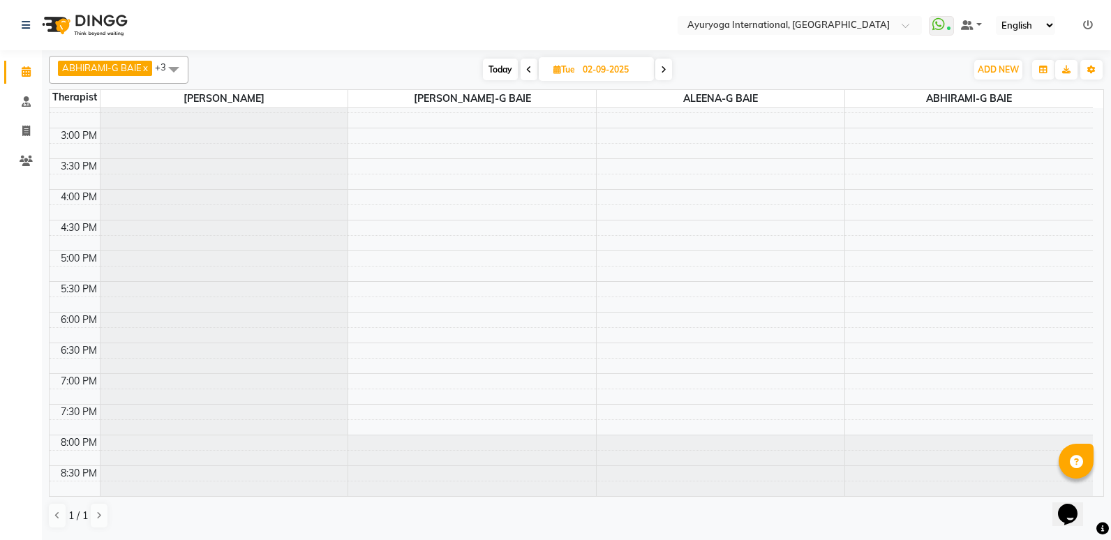
click at [499, 71] on span "Today" at bounding box center [500, 70] width 35 height 22
type input "[DATE]"
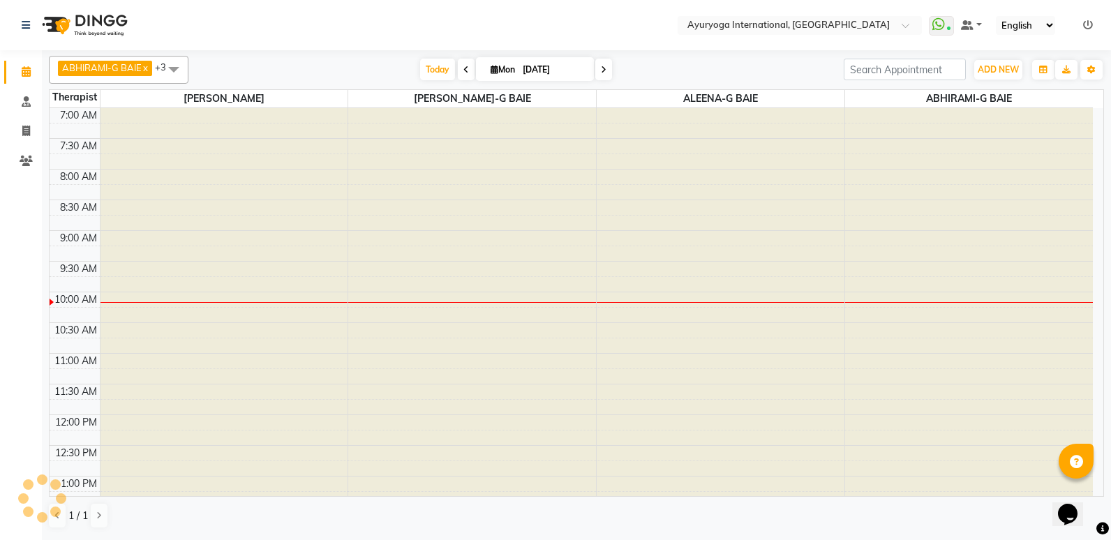
scroll to position [185, 0]
